Goal: Information Seeking & Learning: Check status

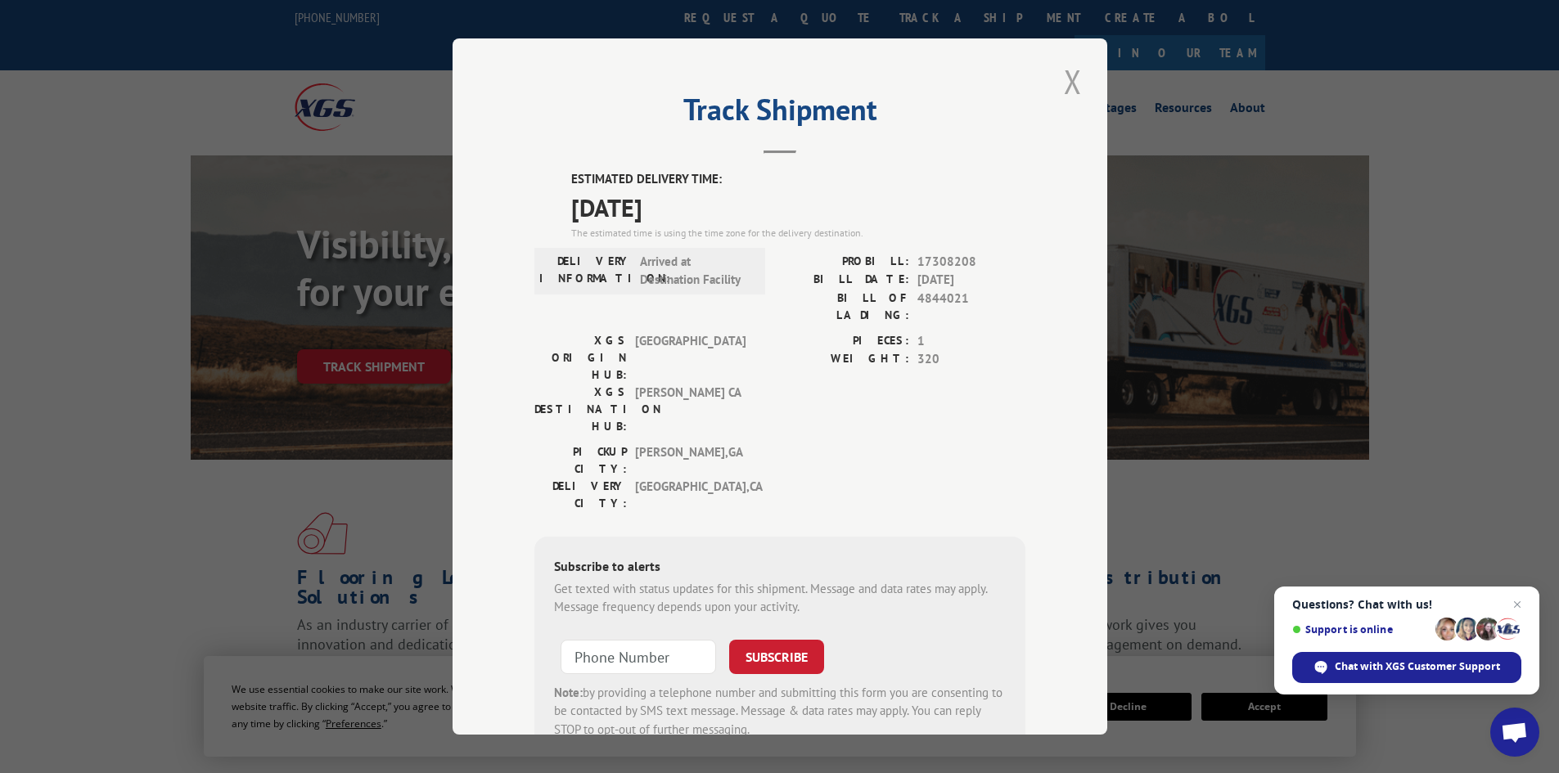
click at [1059, 79] on button "Close modal" at bounding box center [1073, 81] width 28 height 45
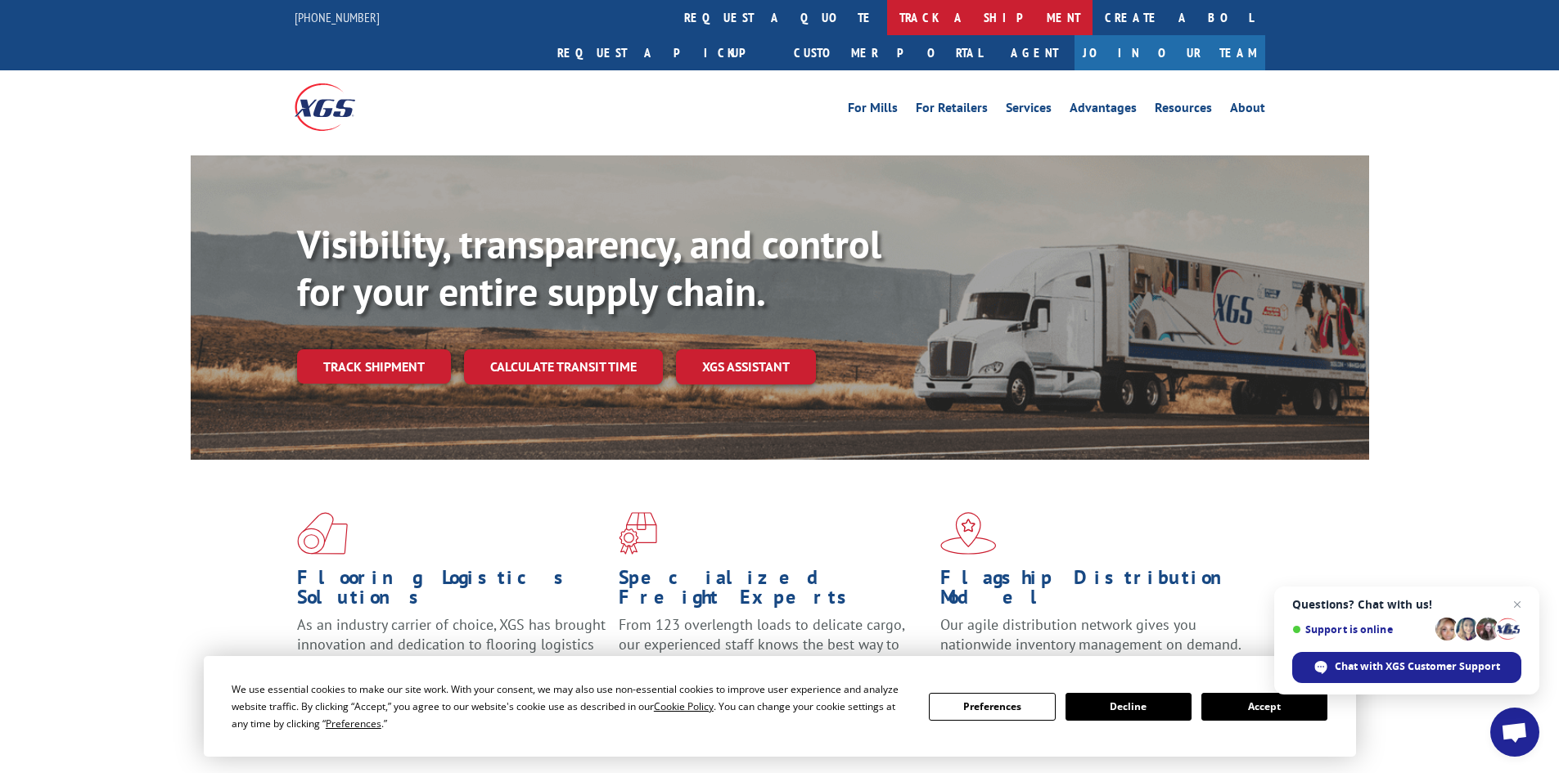
click at [887, 17] on link "track a shipment" at bounding box center [989, 17] width 205 height 35
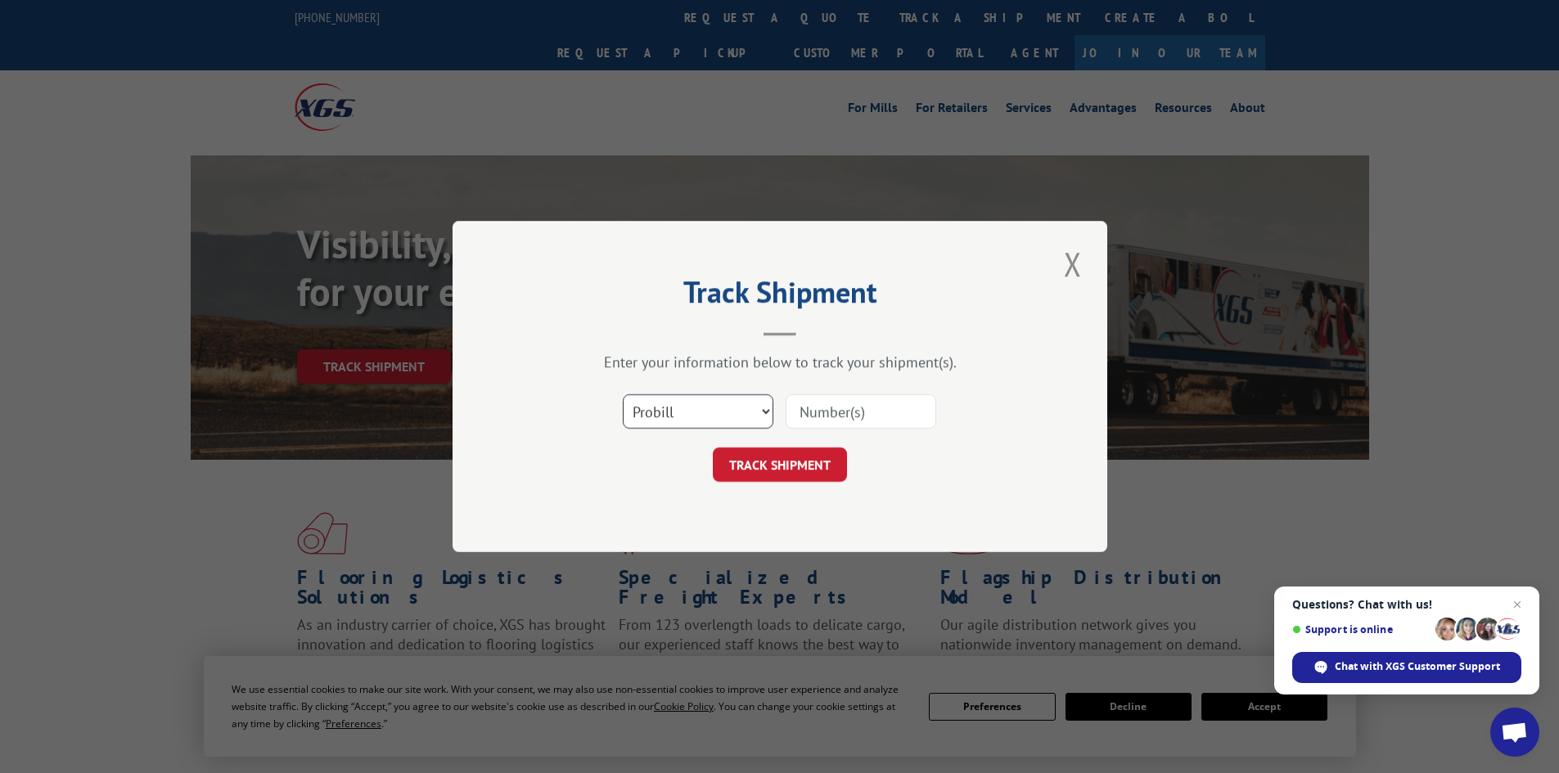
click at [675, 429] on select "Select category... Probill BOL PO" at bounding box center [698, 411] width 151 height 34
select select "bol"
click at [623, 394] on select "Select category... Probill BOL PO" at bounding box center [698, 411] width 151 height 34
paste input "421493"
type input "421493"
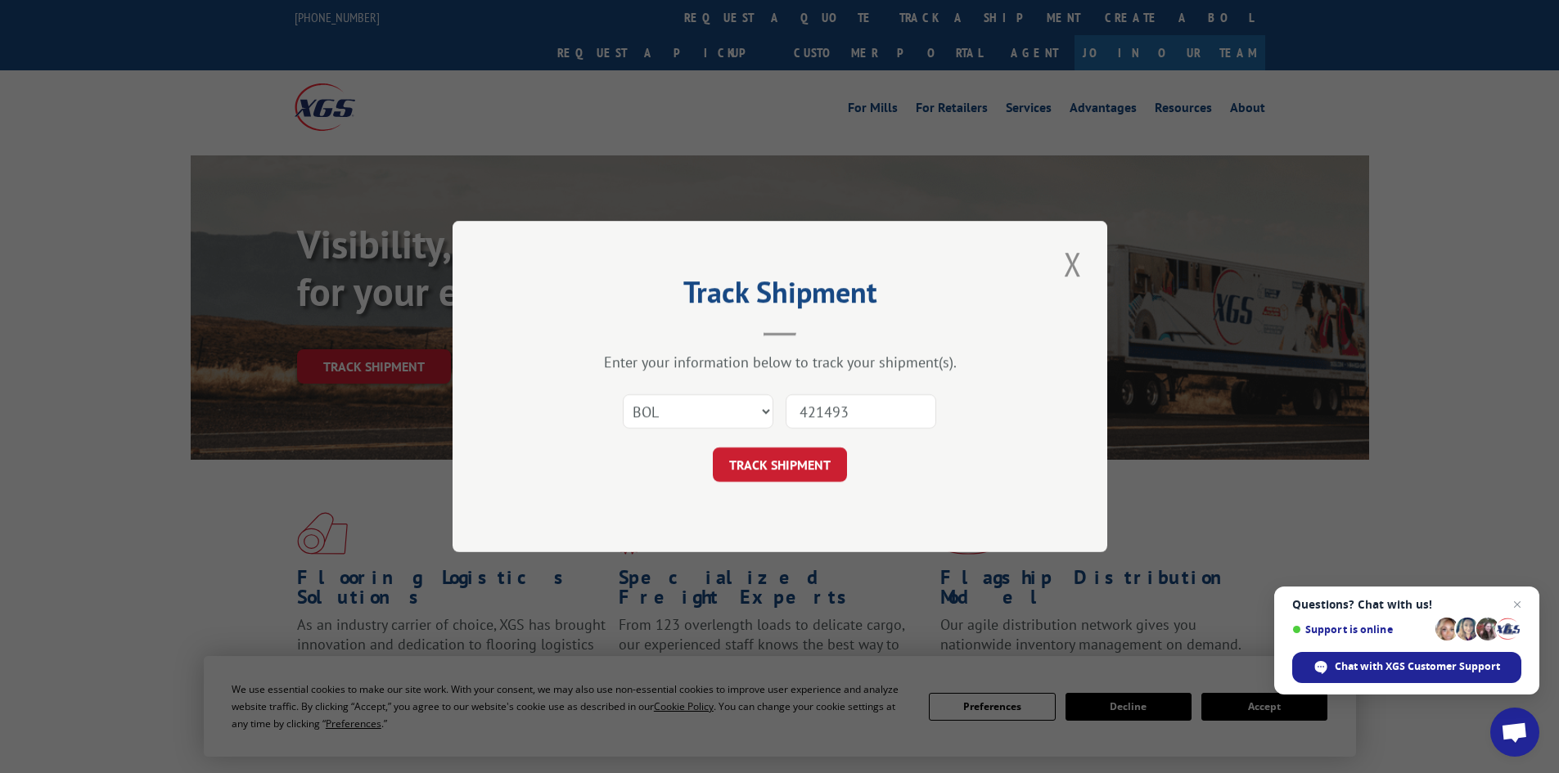
drag, startPoint x: 804, startPoint y: 470, endPoint x: 812, endPoint y: 473, distance: 8.8
click at [806, 468] on button "TRACK SHIPMENT" at bounding box center [780, 465] width 134 height 34
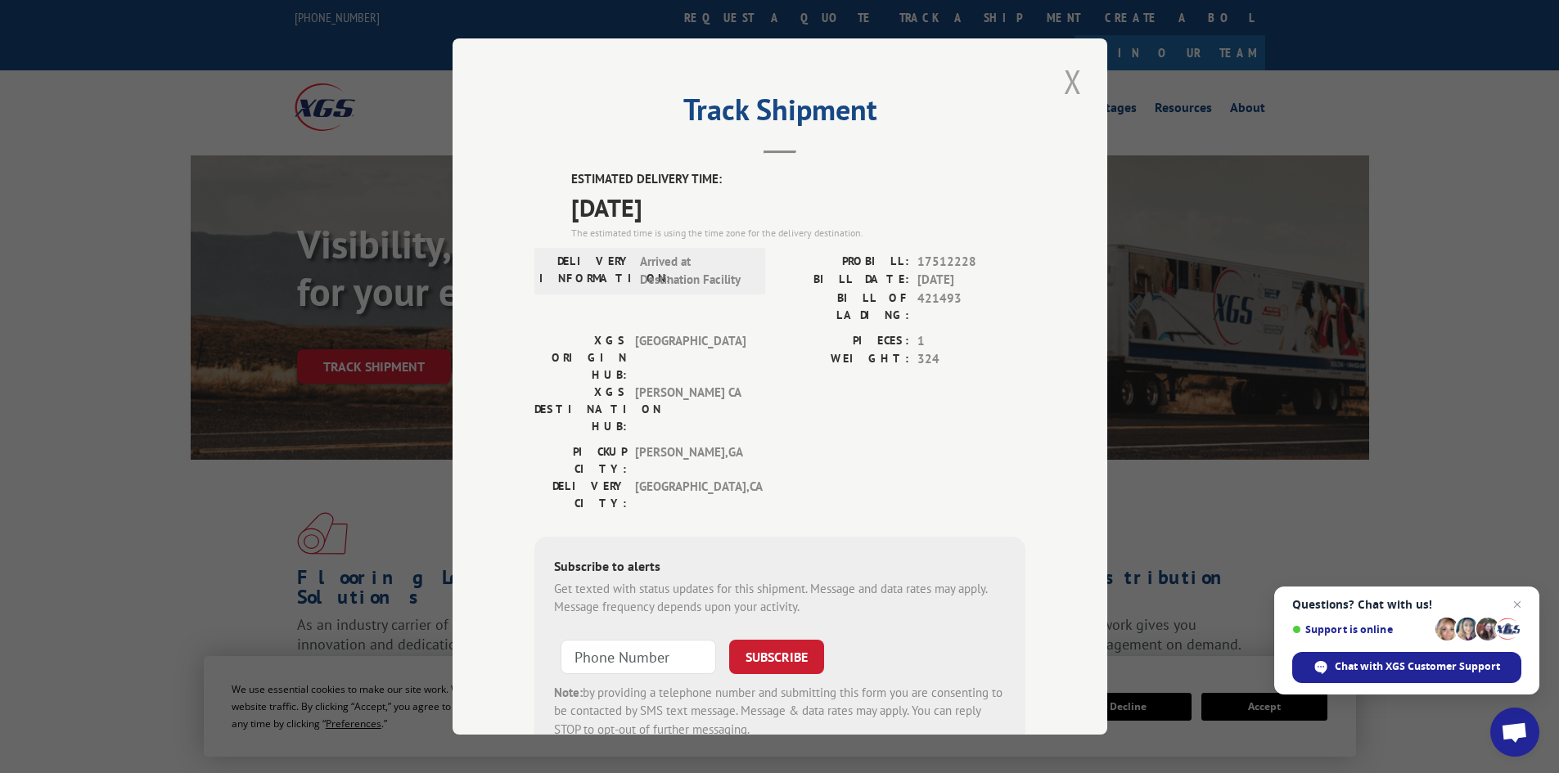
click at [1072, 81] on button "Close modal" at bounding box center [1073, 81] width 28 height 45
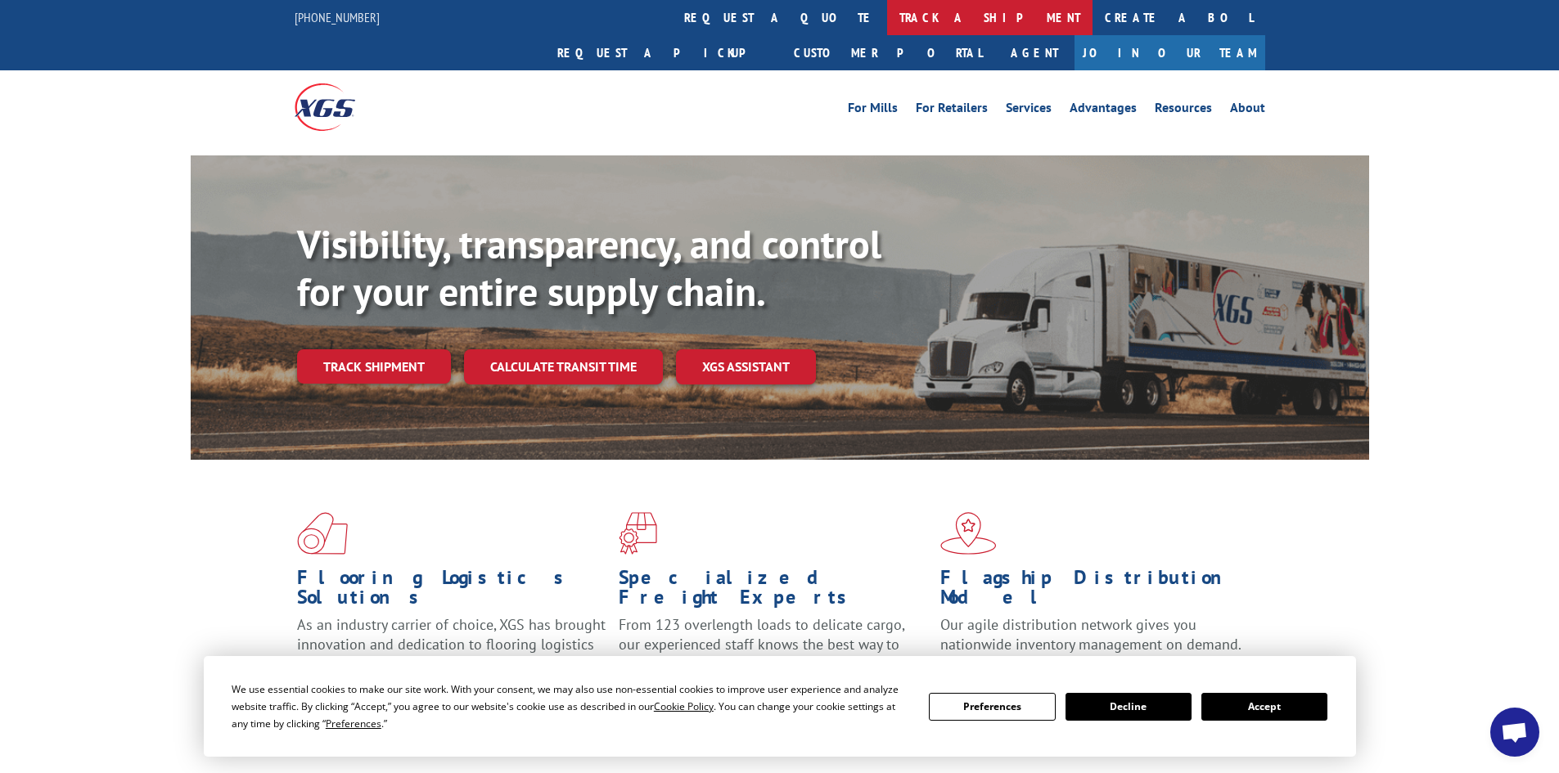
click at [887, 14] on link "track a shipment" at bounding box center [989, 17] width 205 height 35
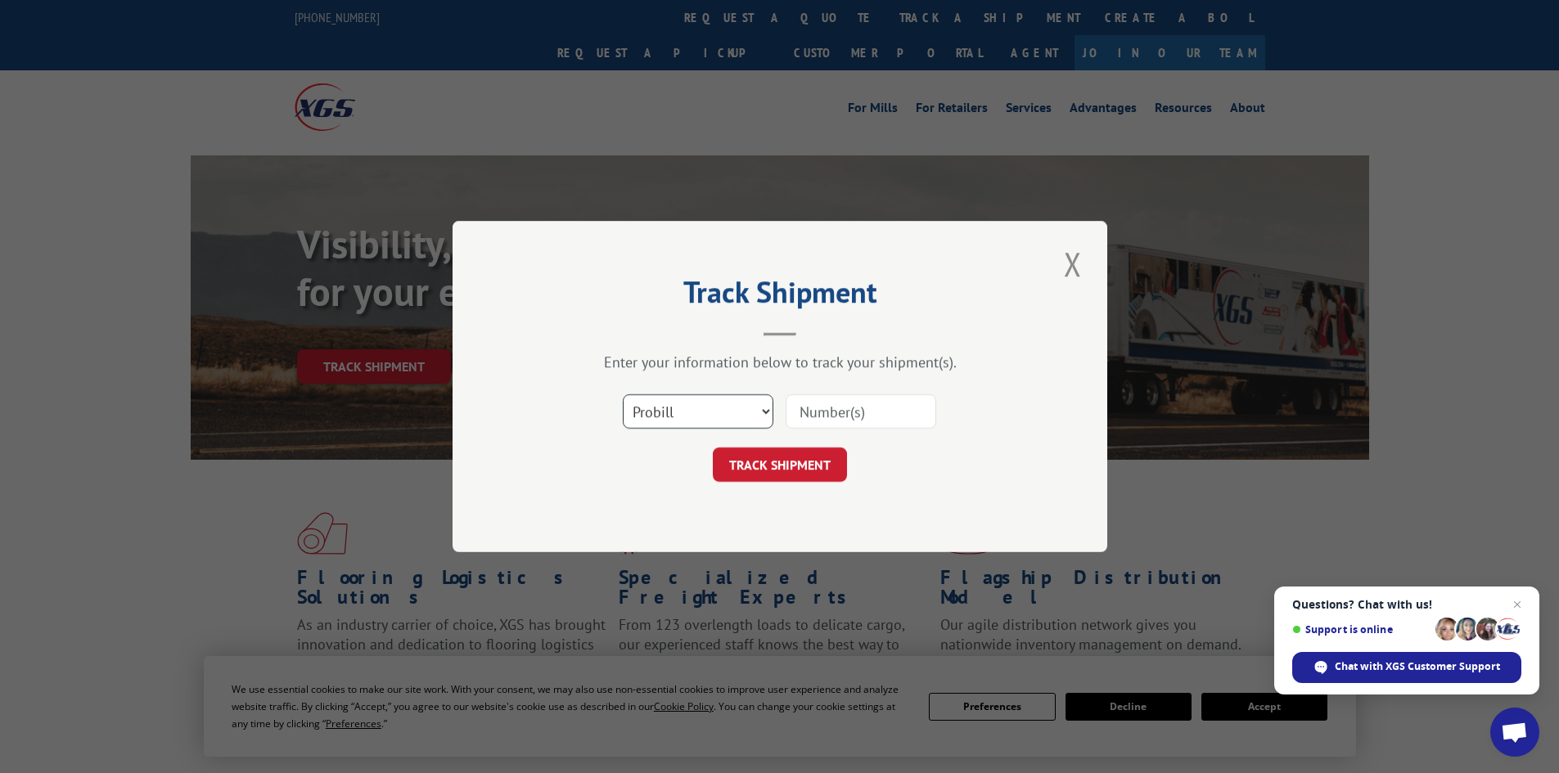
drag, startPoint x: 723, startPoint y: 412, endPoint x: 723, endPoint y: 426, distance: 13.1
click at [723, 413] on select "Select category... Probill BOL PO" at bounding box center [698, 411] width 151 height 34
select select "bol"
click at [623, 394] on select "Select category... Probill BOL PO" at bounding box center [698, 411] width 151 height 34
paste input "5950578"
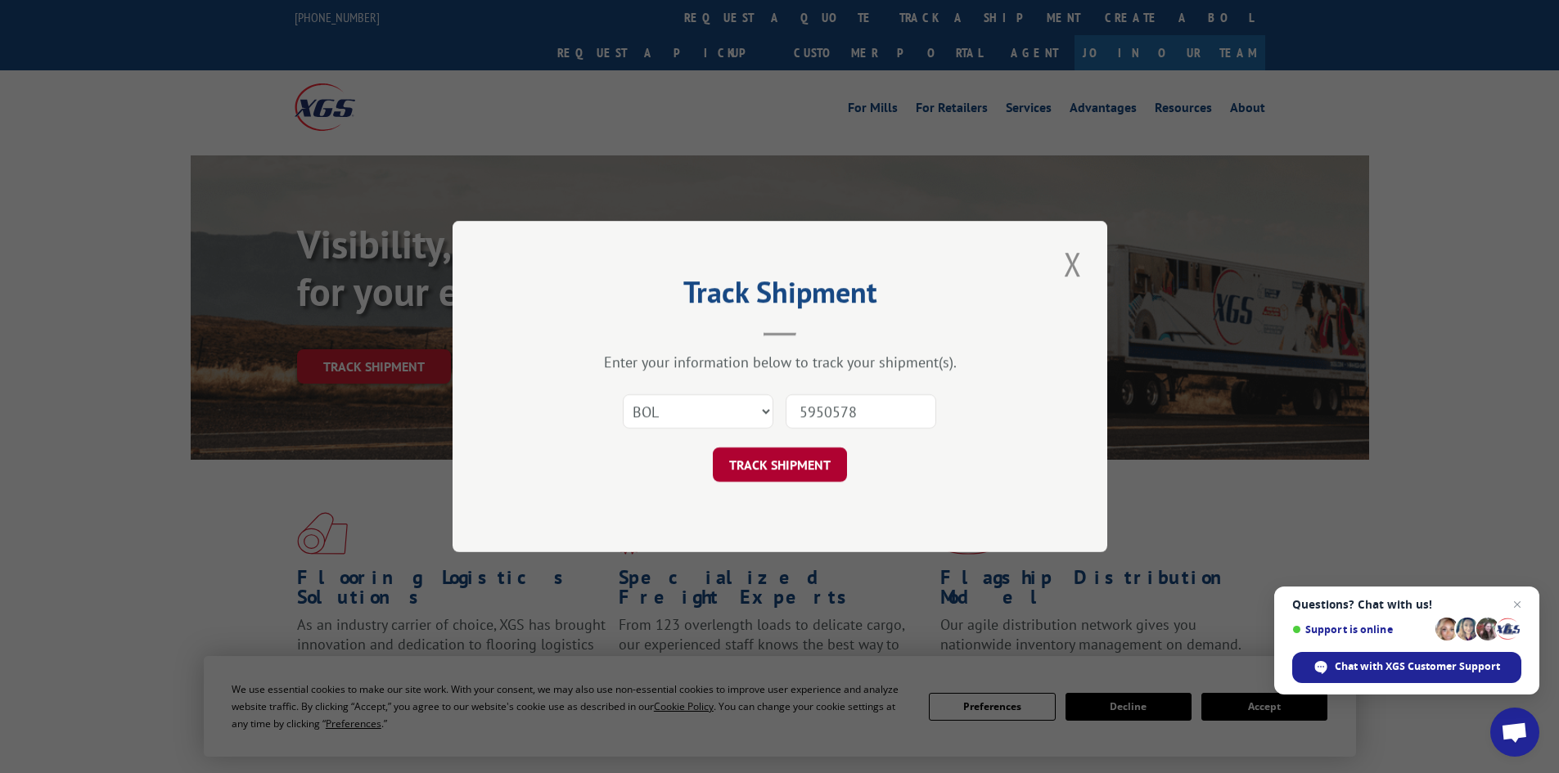
type input "5950578"
drag, startPoint x: 801, startPoint y: 463, endPoint x: 815, endPoint y: 465, distance: 14.0
click at [804, 463] on button "TRACK SHIPMENT" at bounding box center [780, 465] width 134 height 34
